Goal: Obtain resource: Download file/media

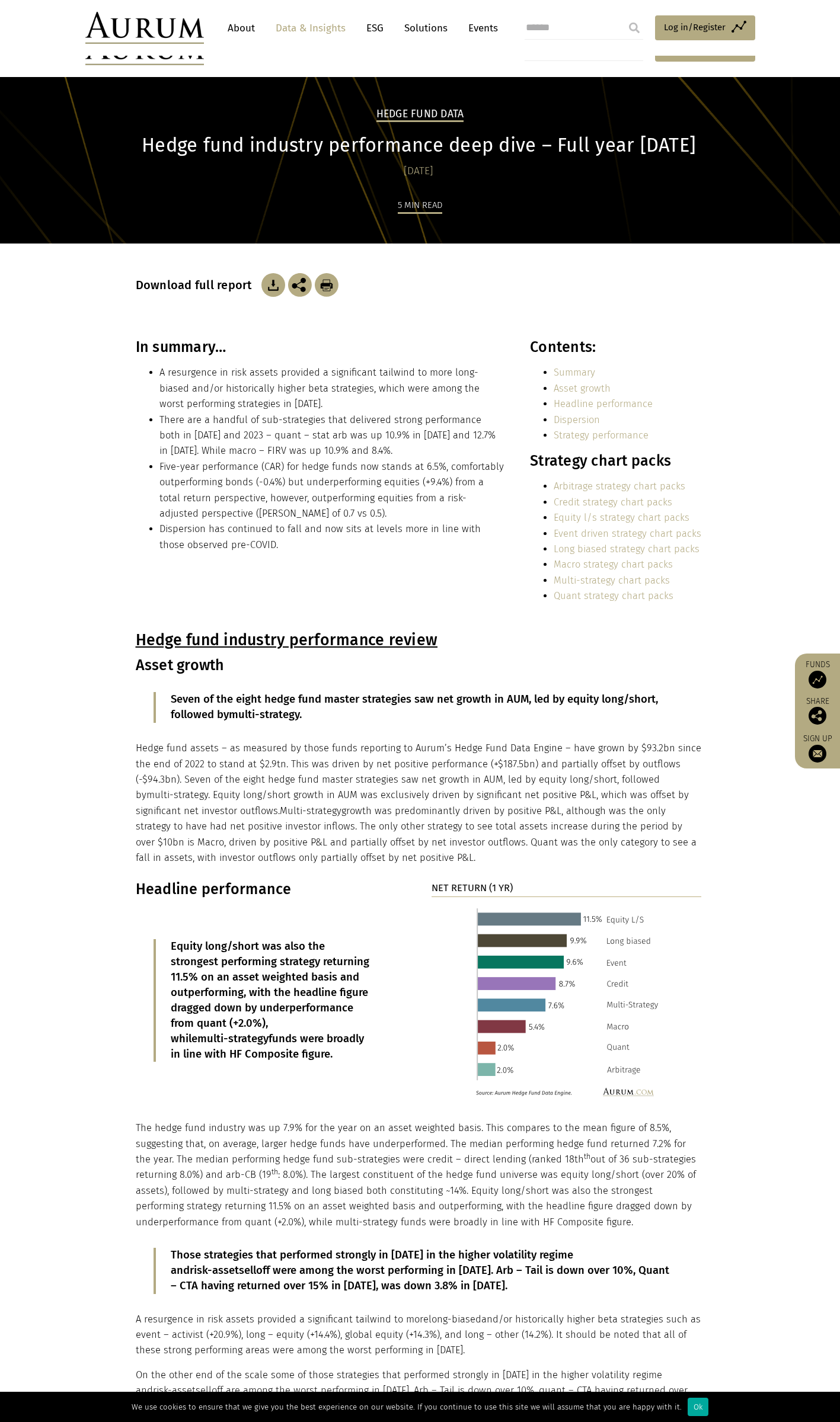
scroll to position [118, 0]
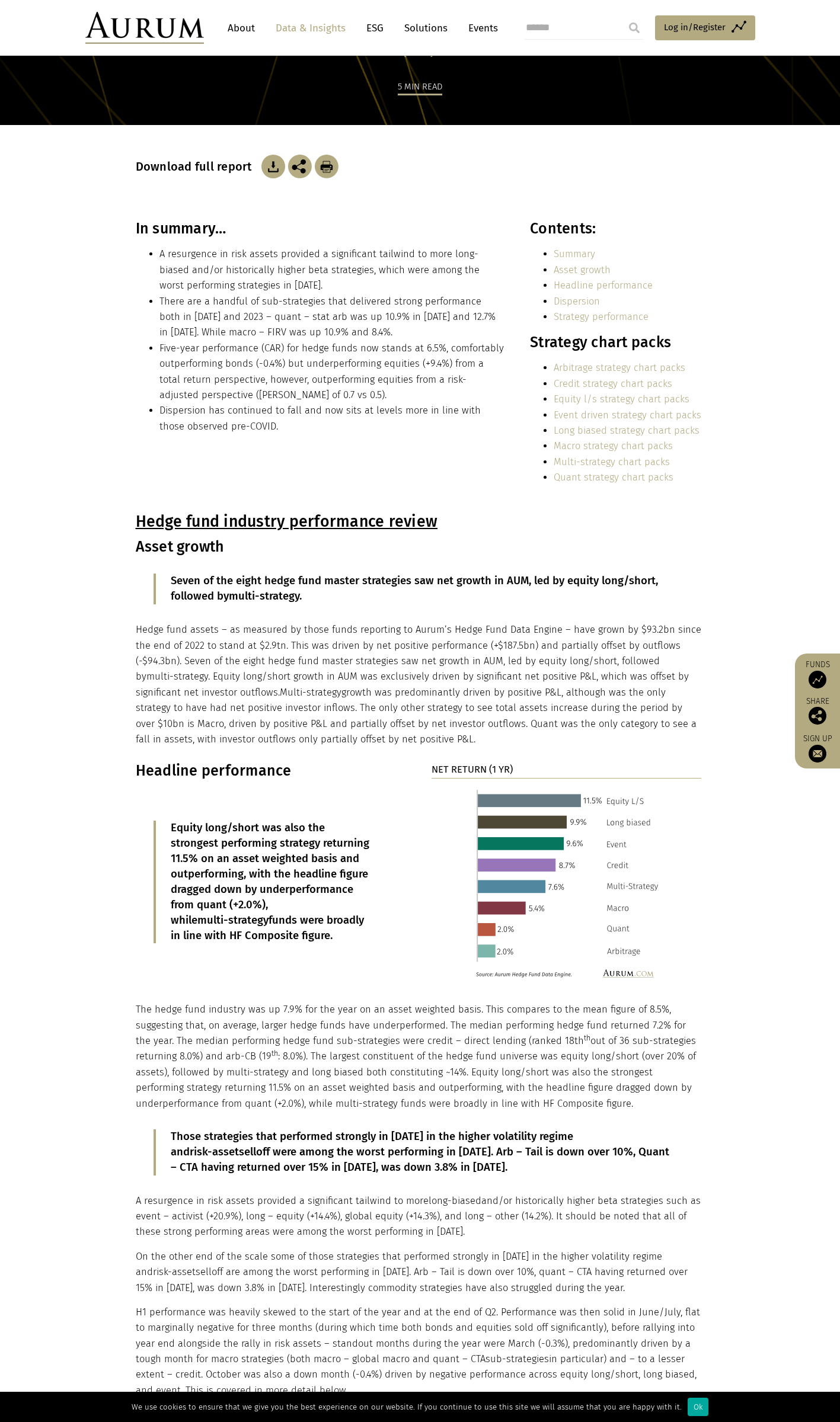
click at [453, 1173] on p "Those strategies that performed strongly in 2022 in the higher volatility regim…" at bounding box center [420, 1152] width 498 height 46
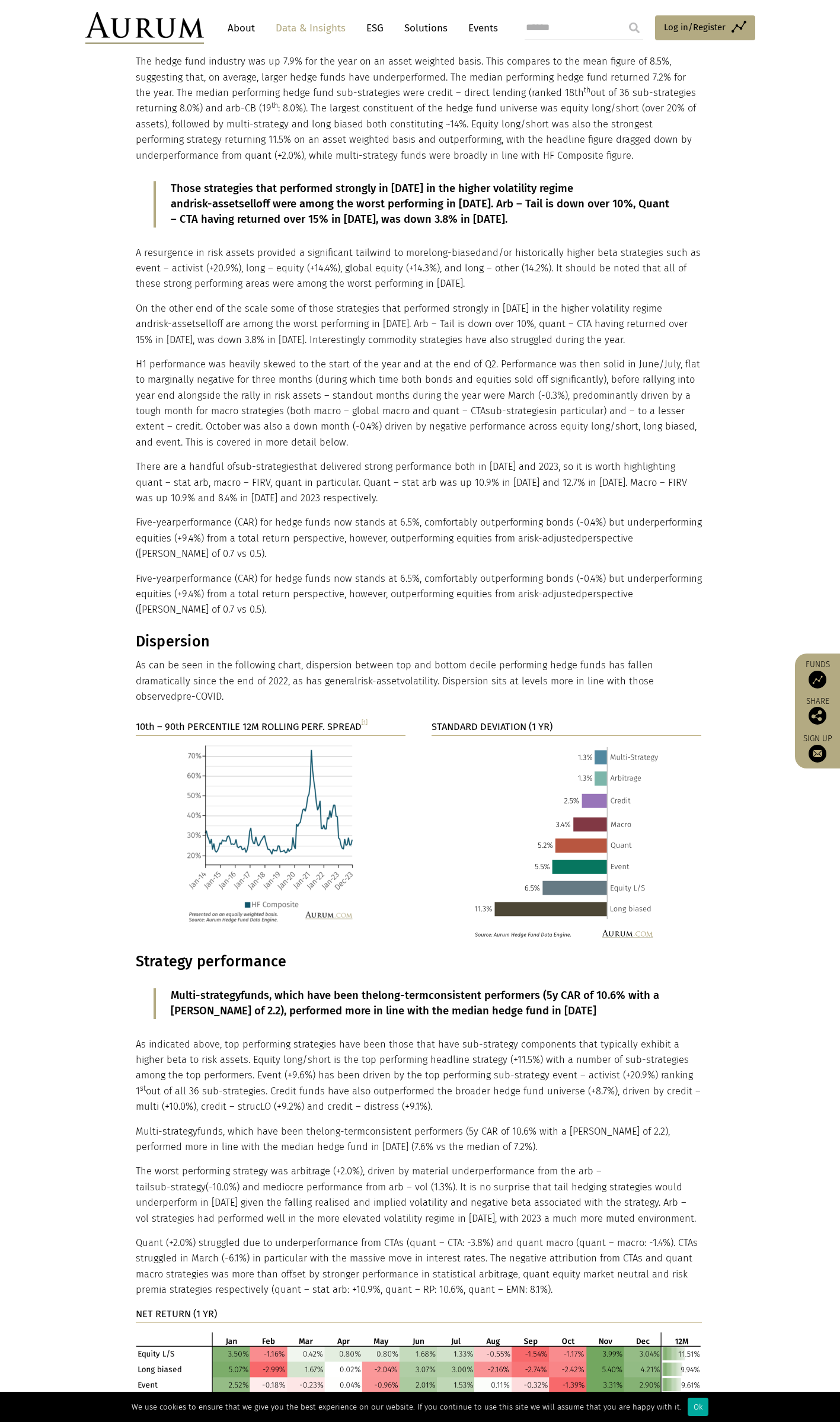
scroll to position [1245, 0]
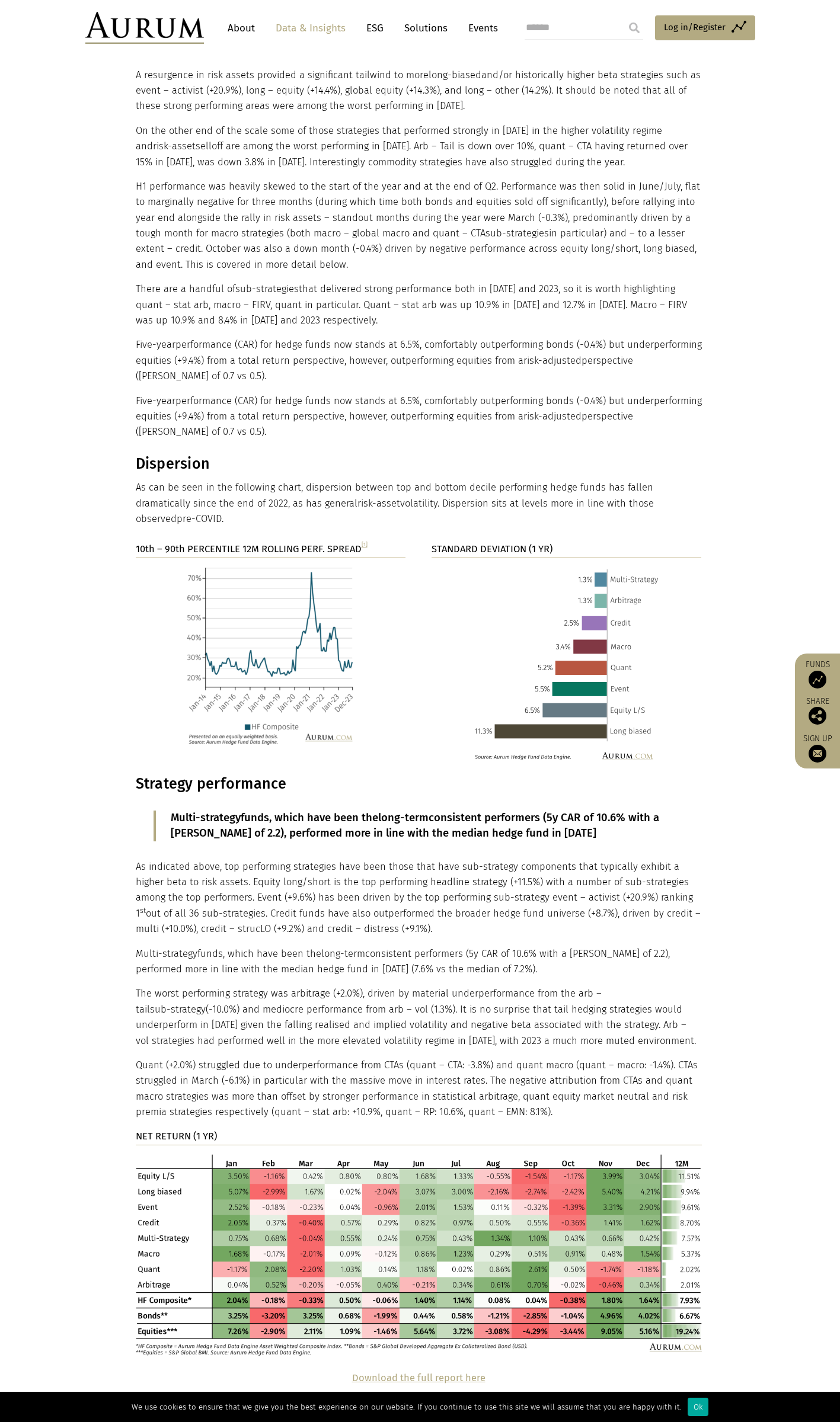
drag, startPoint x: 484, startPoint y: 949, endPoint x: 491, endPoint y: 921, distance: 28.9
click at [491, 921] on div "Strategy performance Multi-strategy funds, which have been the long-term consis…" at bounding box center [418, 1065] width 566 height 581
drag, startPoint x: 491, startPoint y: 921, endPoint x: 475, endPoint y: 934, distance: 20.6
click at [475, 946] on p "Multi-strategy funds, which have been the long-term consistent performers (5y C…" at bounding box center [418, 962] width 566 height 31
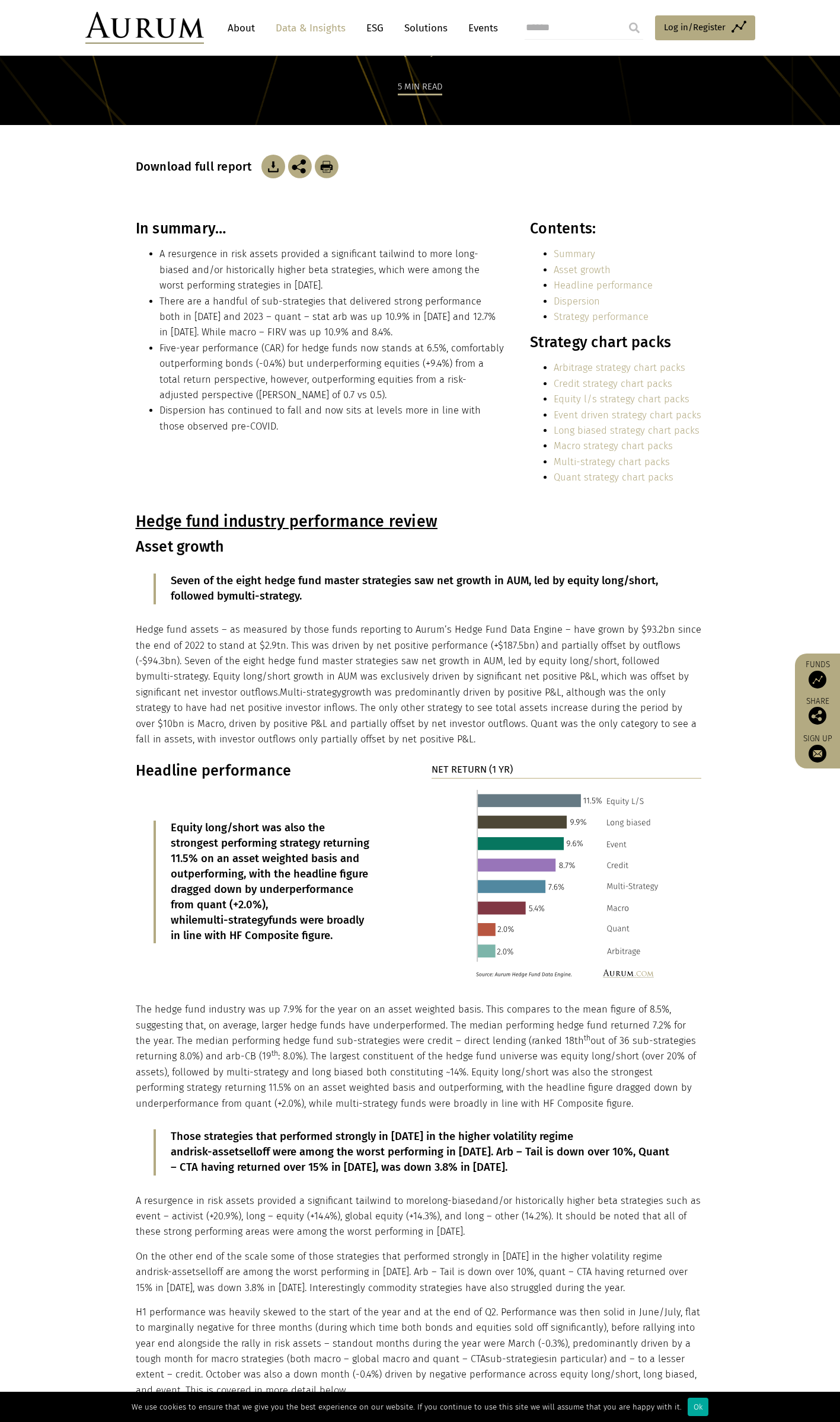
scroll to position [0, 0]
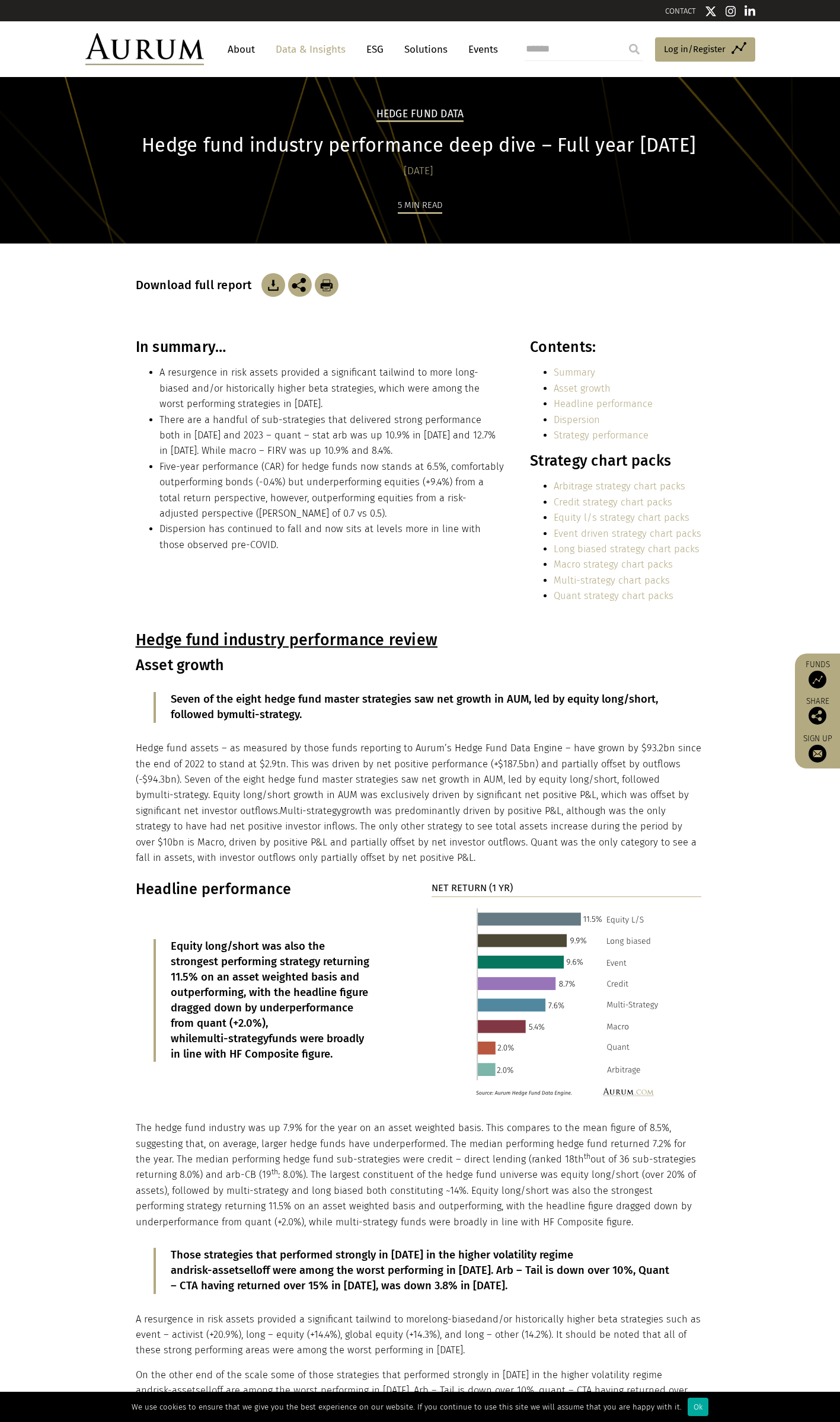
click at [641, 594] on link "Quant strategy chart packs" at bounding box center [613, 596] width 120 height 11
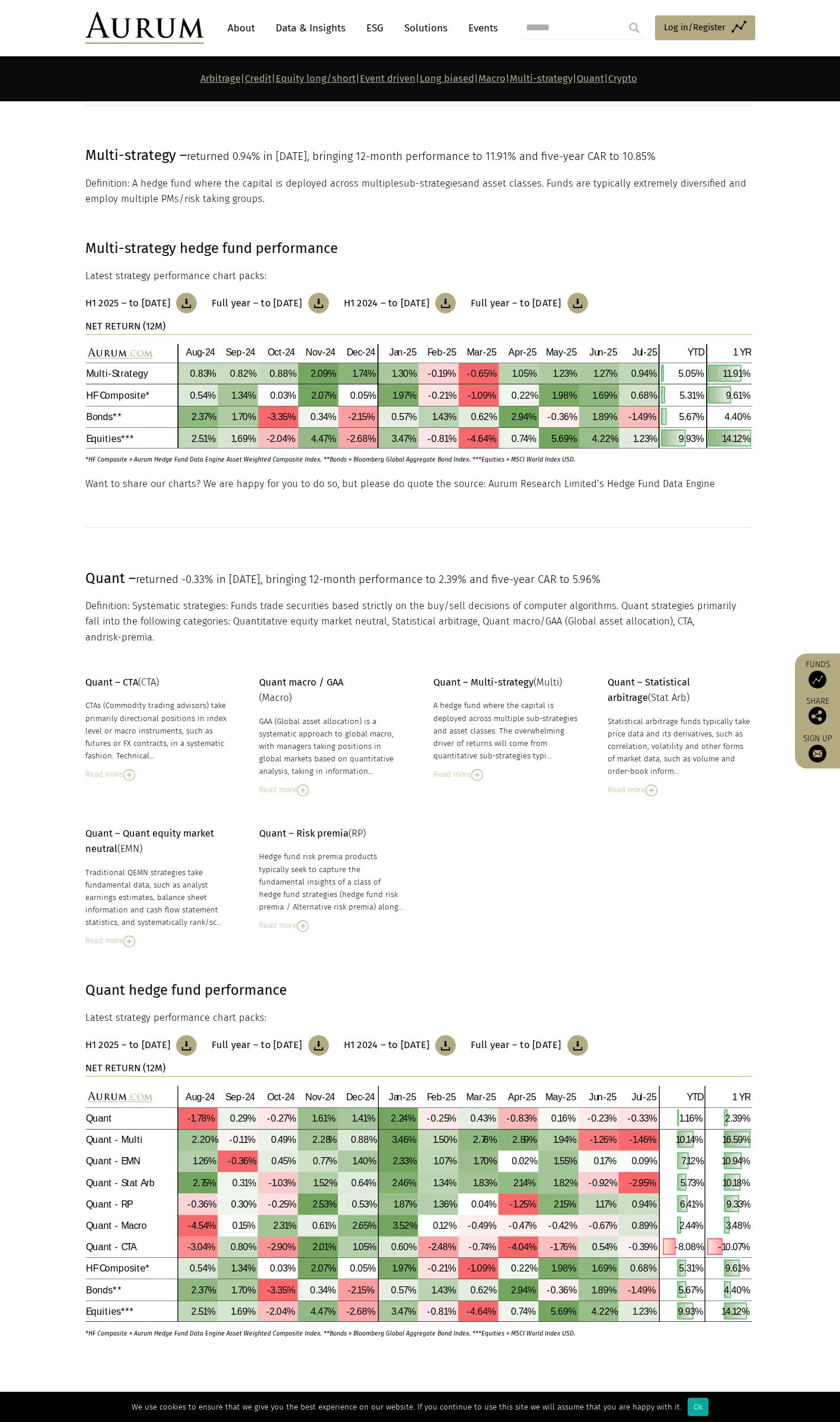
scroll to position [4761, 0]
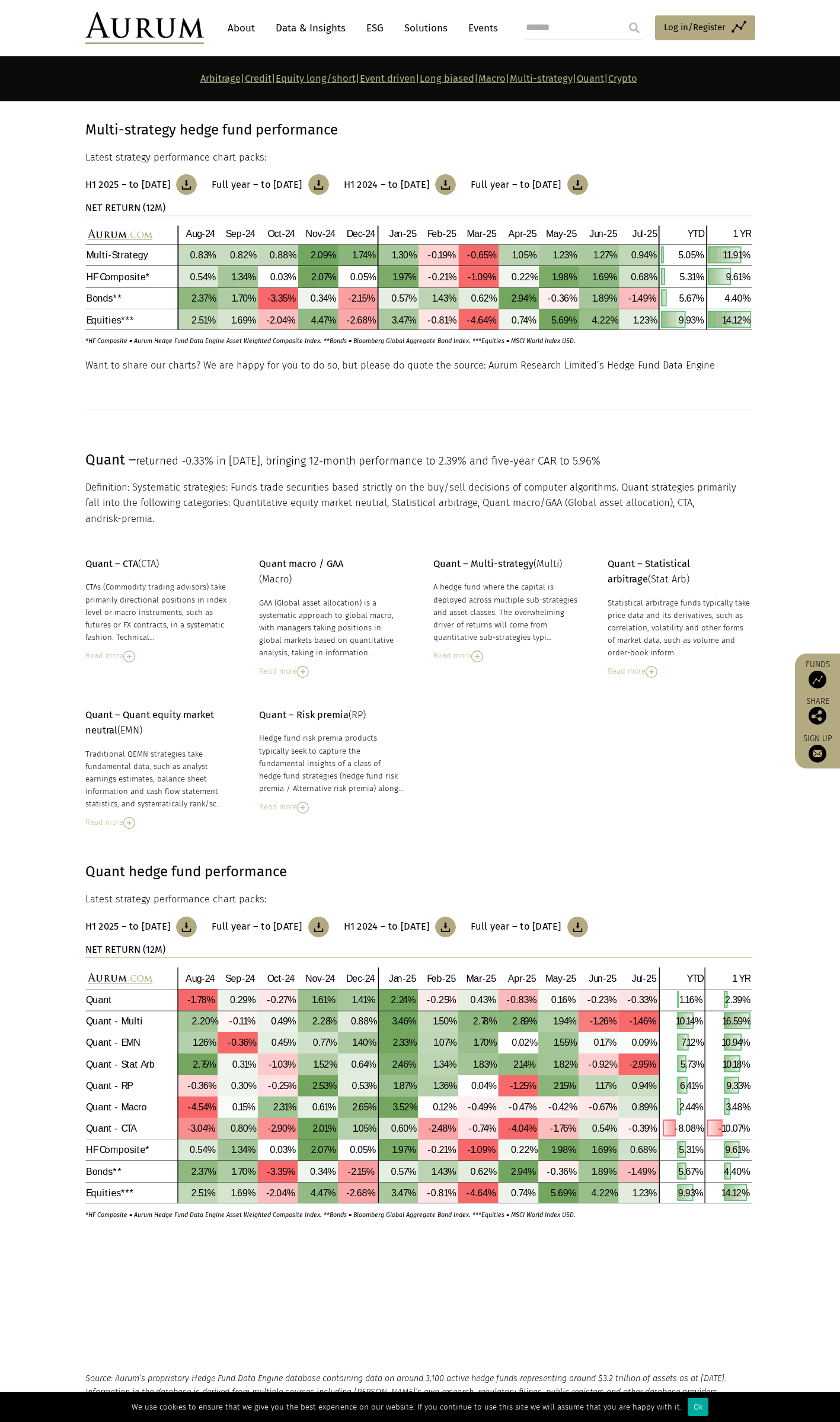
click at [587, 917] on link "Full year – to [DATE]" at bounding box center [529, 927] width 117 height 21
